Goal: Communication & Community: Participate in discussion

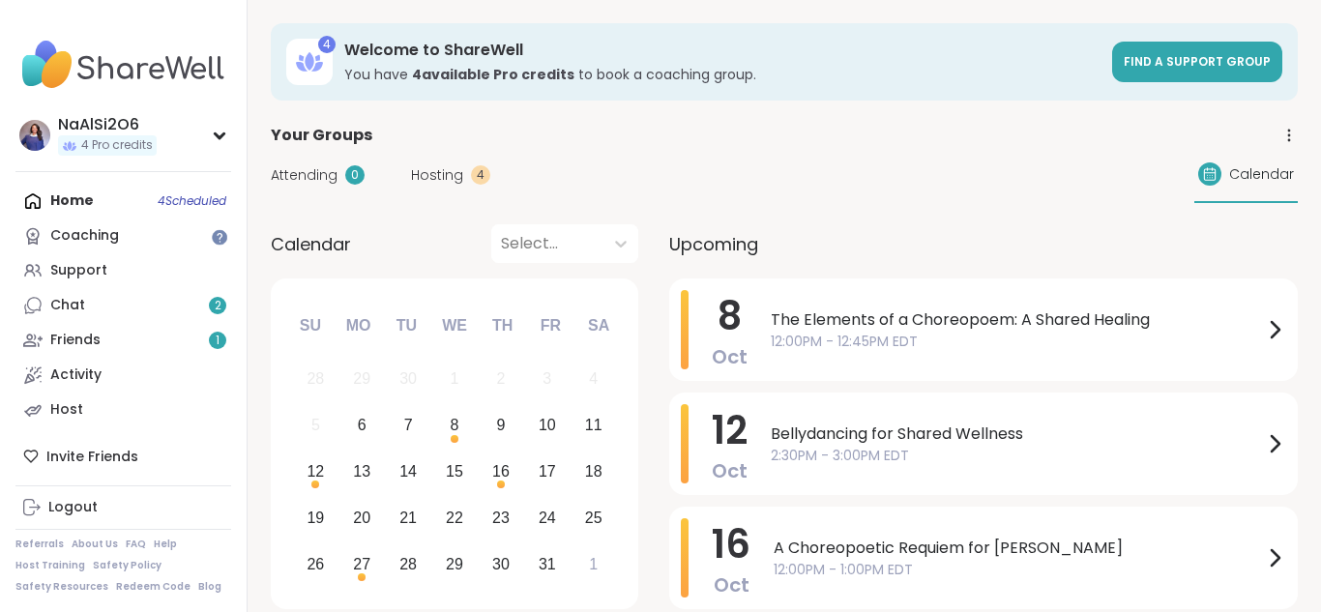
click at [144, 206] on div "Home 4 Scheduled Coaching Support Chat 2 Friends 1 Activity Host" at bounding box center [123, 306] width 216 height 244
click at [158, 202] on div "Home 4 Scheduled Coaching Support Chat 2 Friends 1 Activity Host" at bounding box center [123, 306] width 216 height 244
click at [477, 176] on div "4" at bounding box center [480, 174] width 19 height 19
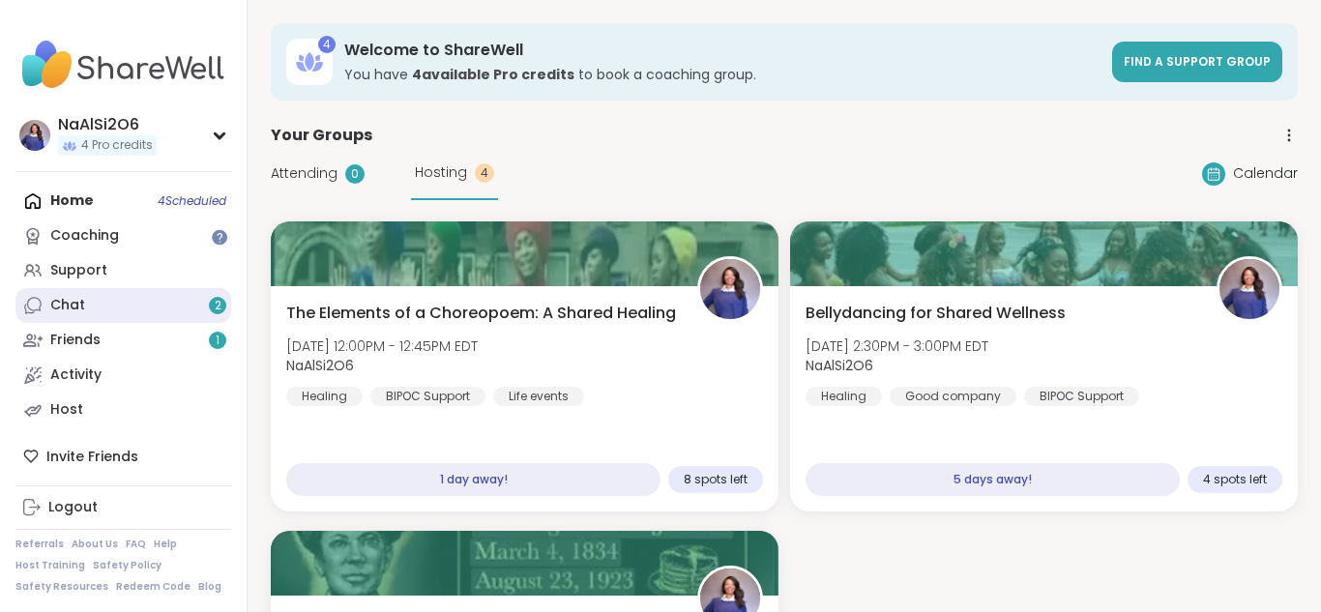
click at [85, 309] on link "Chat 2" at bounding box center [123, 305] width 216 height 35
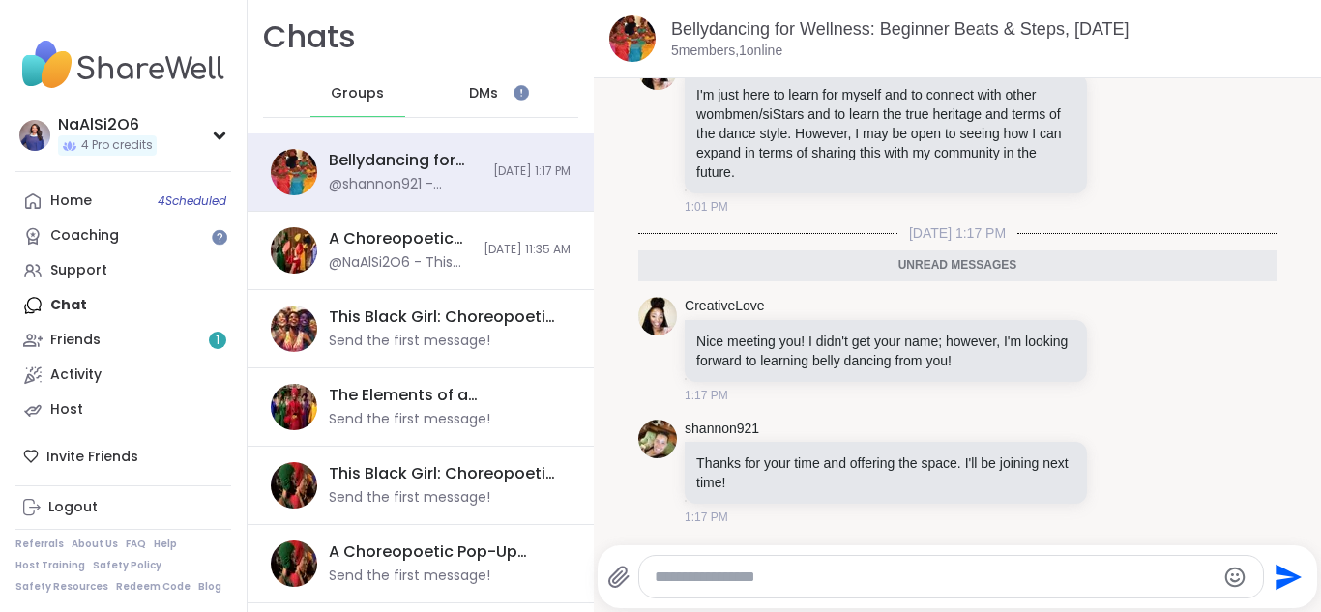
click at [758, 571] on textarea "Type your message" at bounding box center [935, 576] width 561 height 19
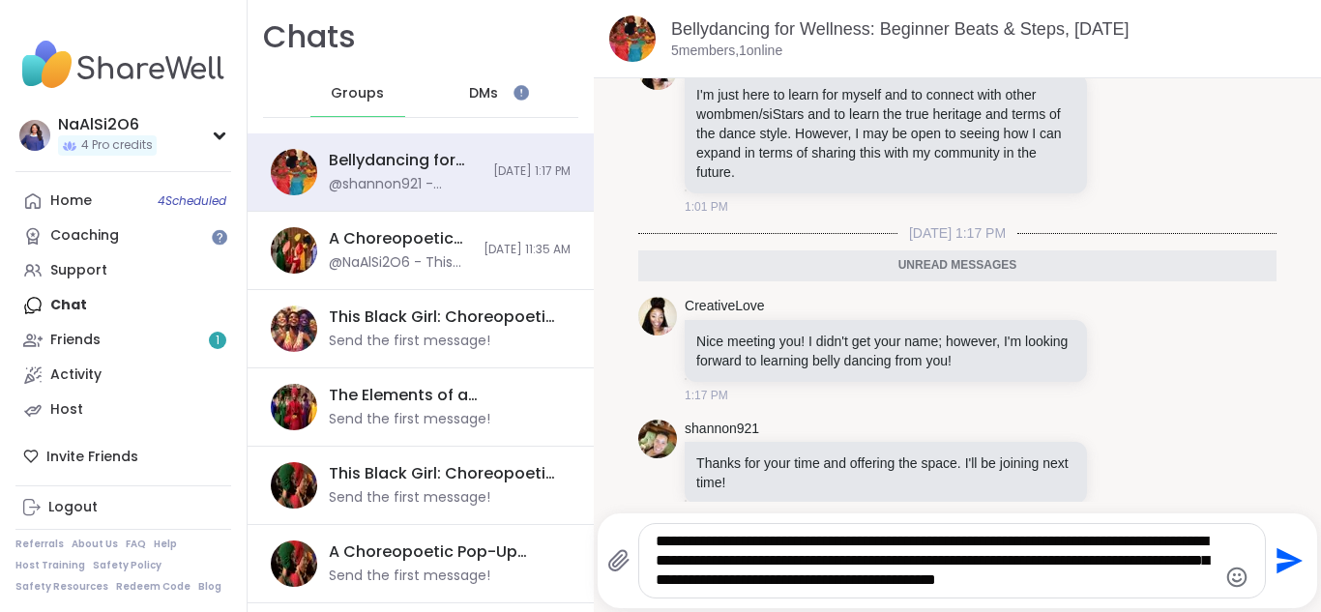
type textarea "**********"
click at [1290, 562] on icon "Send" at bounding box center [1289, 561] width 26 height 26
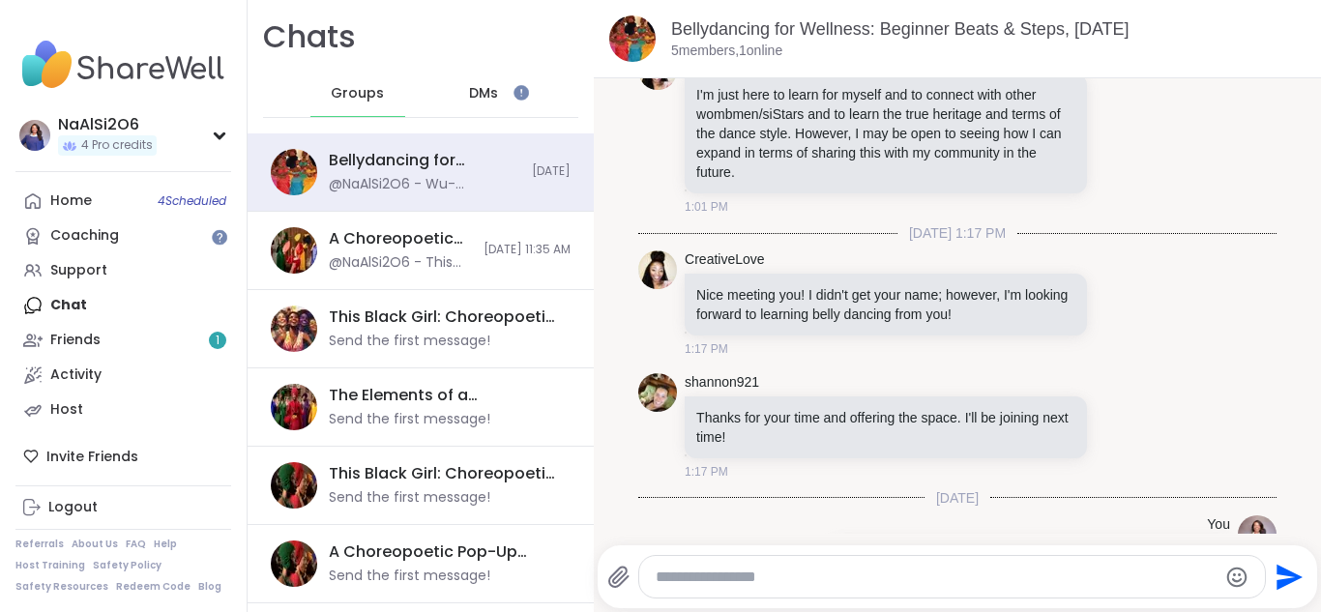
scroll to position [1052, 0]
